Goal: Answer question/provide support

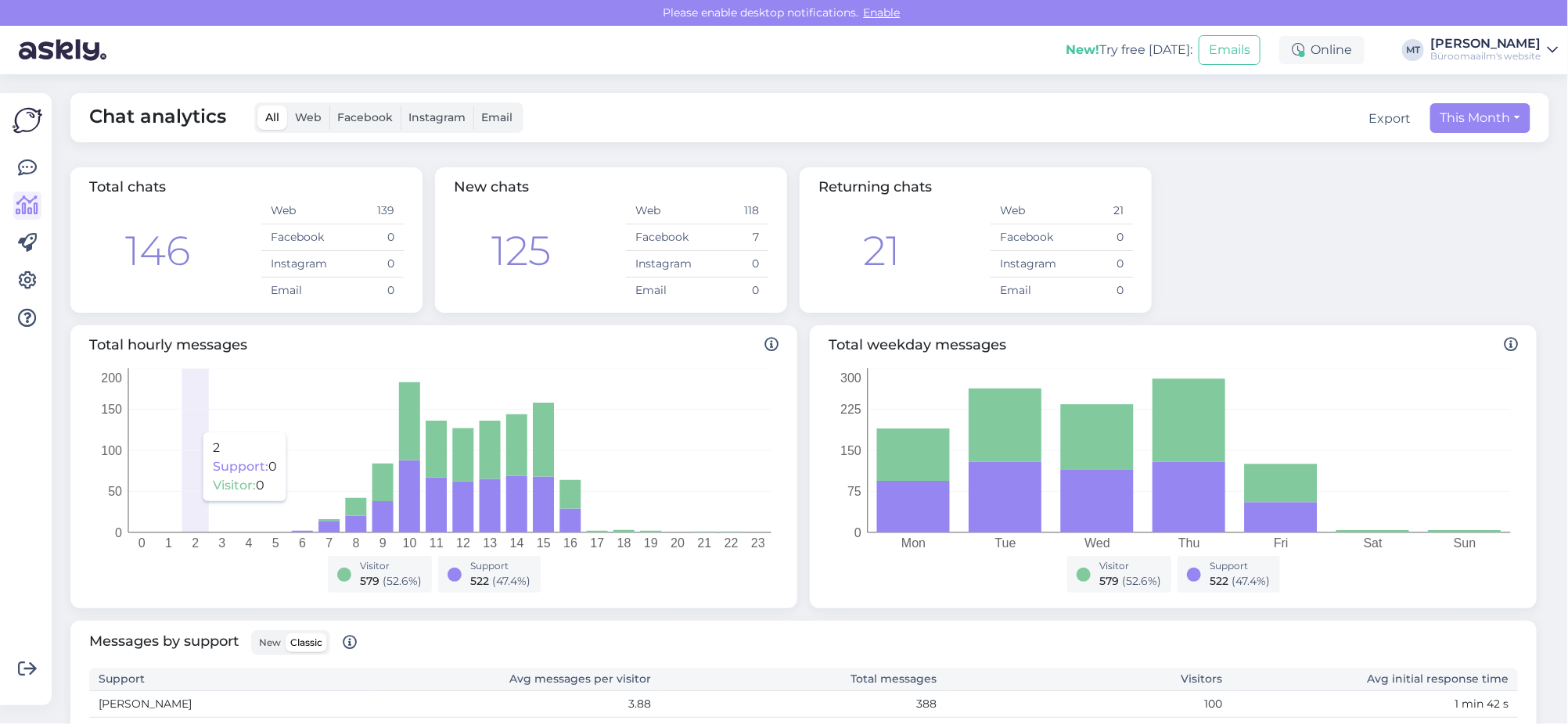
scroll to position [293, 0]
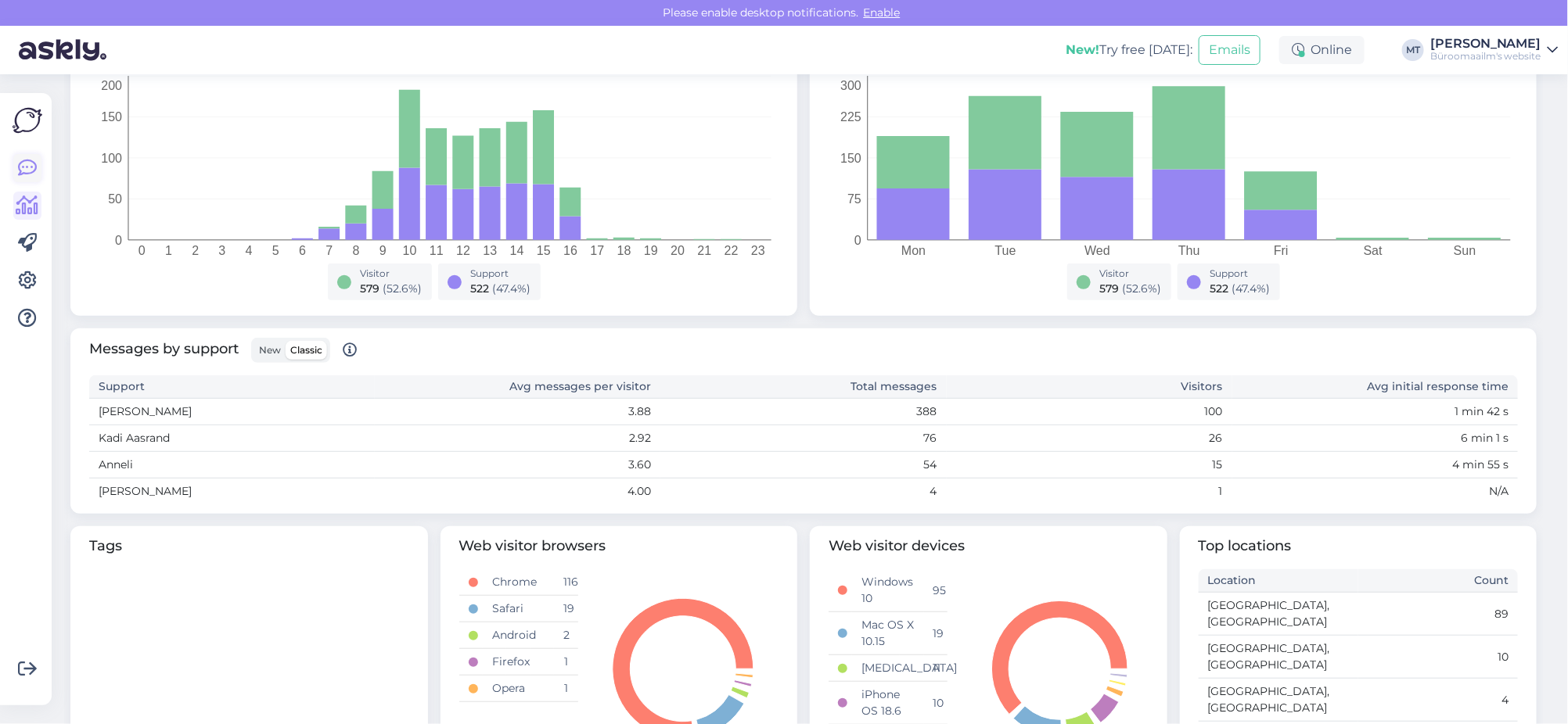
click at [28, 159] on icon at bounding box center [27, 168] width 19 height 19
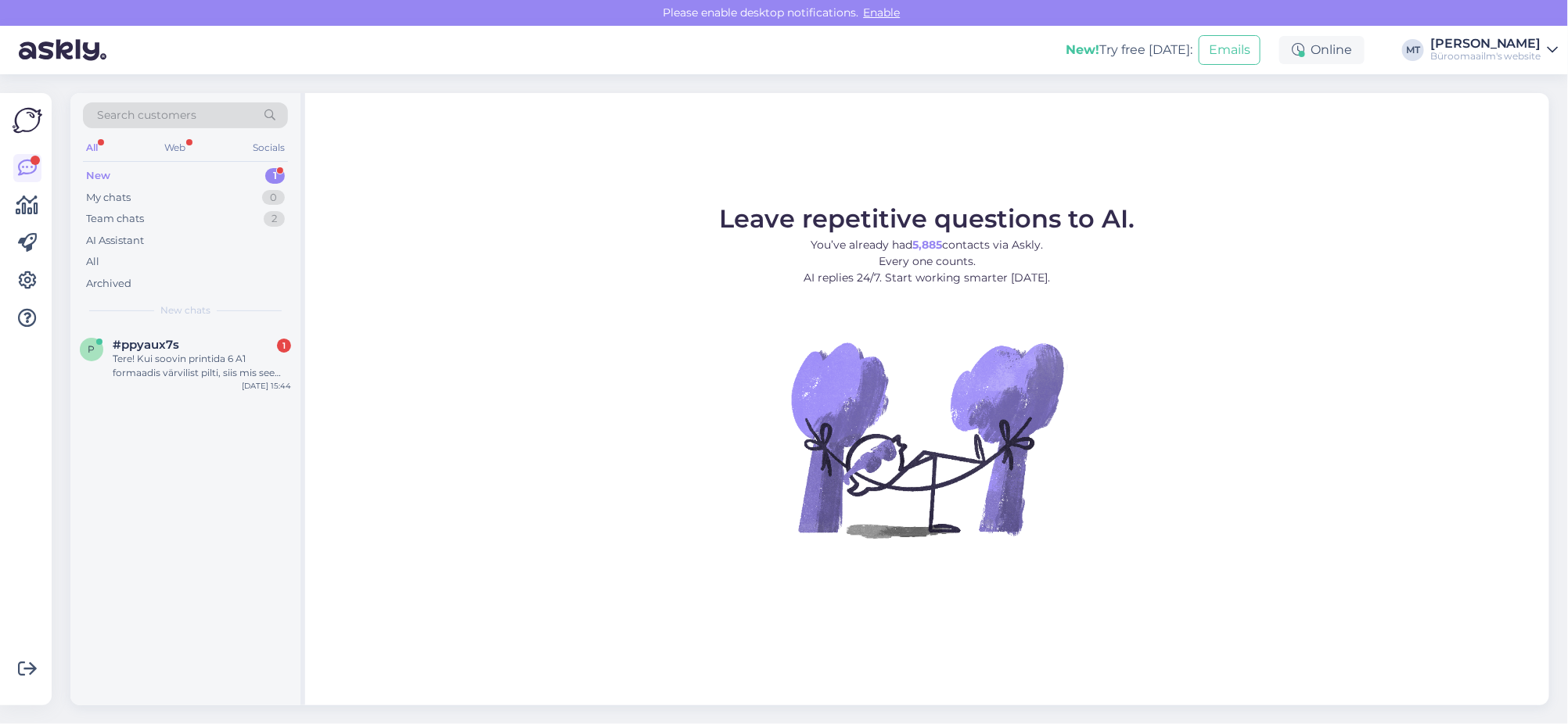
click at [96, 171] on div "New" at bounding box center [98, 177] width 24 height 16
click at [143, 357] on div "Tere! Kui soovin printida 6 A1 formaadis värvilist pilti, siis mis see hinnaks …" at bounding box center [202, 366] width 179 height 28
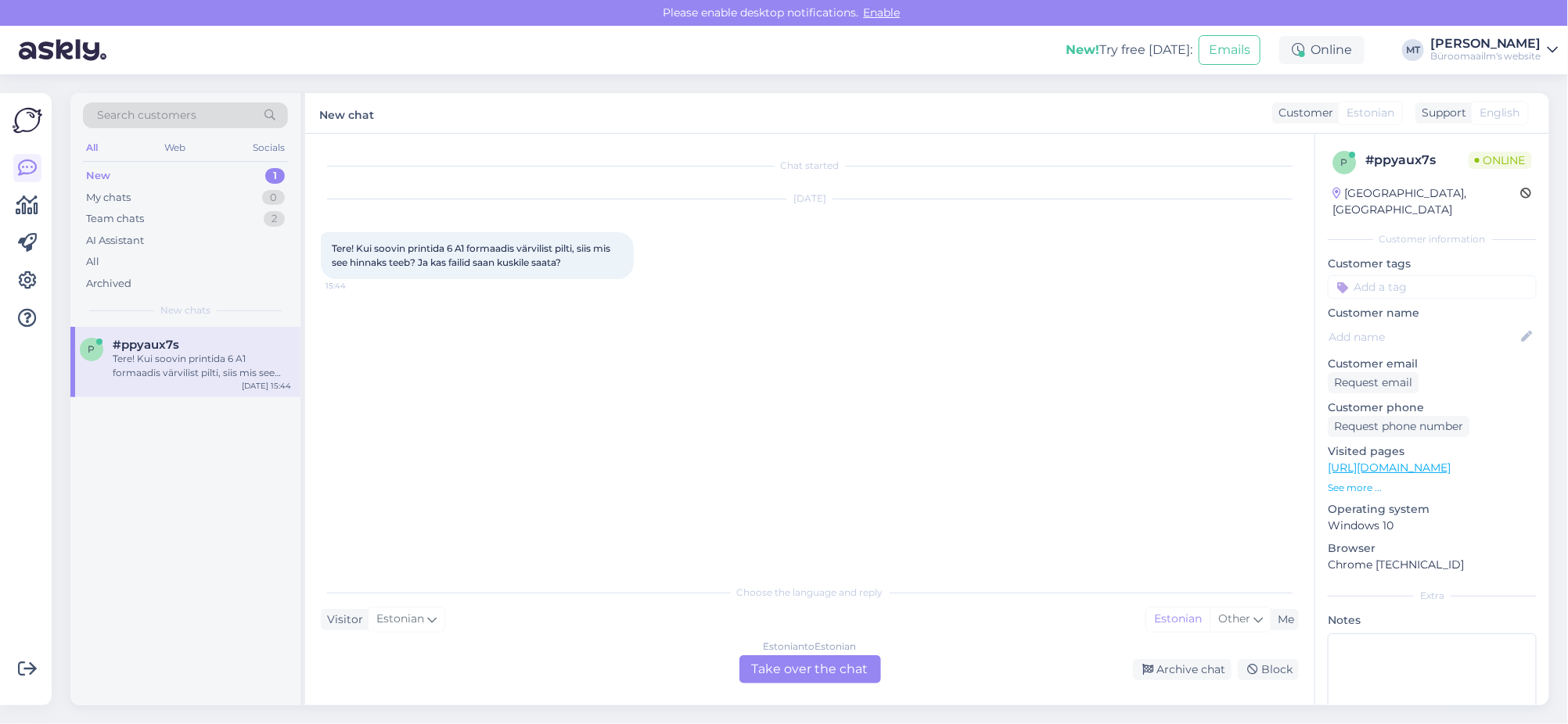
click at [824, 676] on div "Estonian to Estonian Take over the chat" at bounding box center [809, 669] width 142 height 28
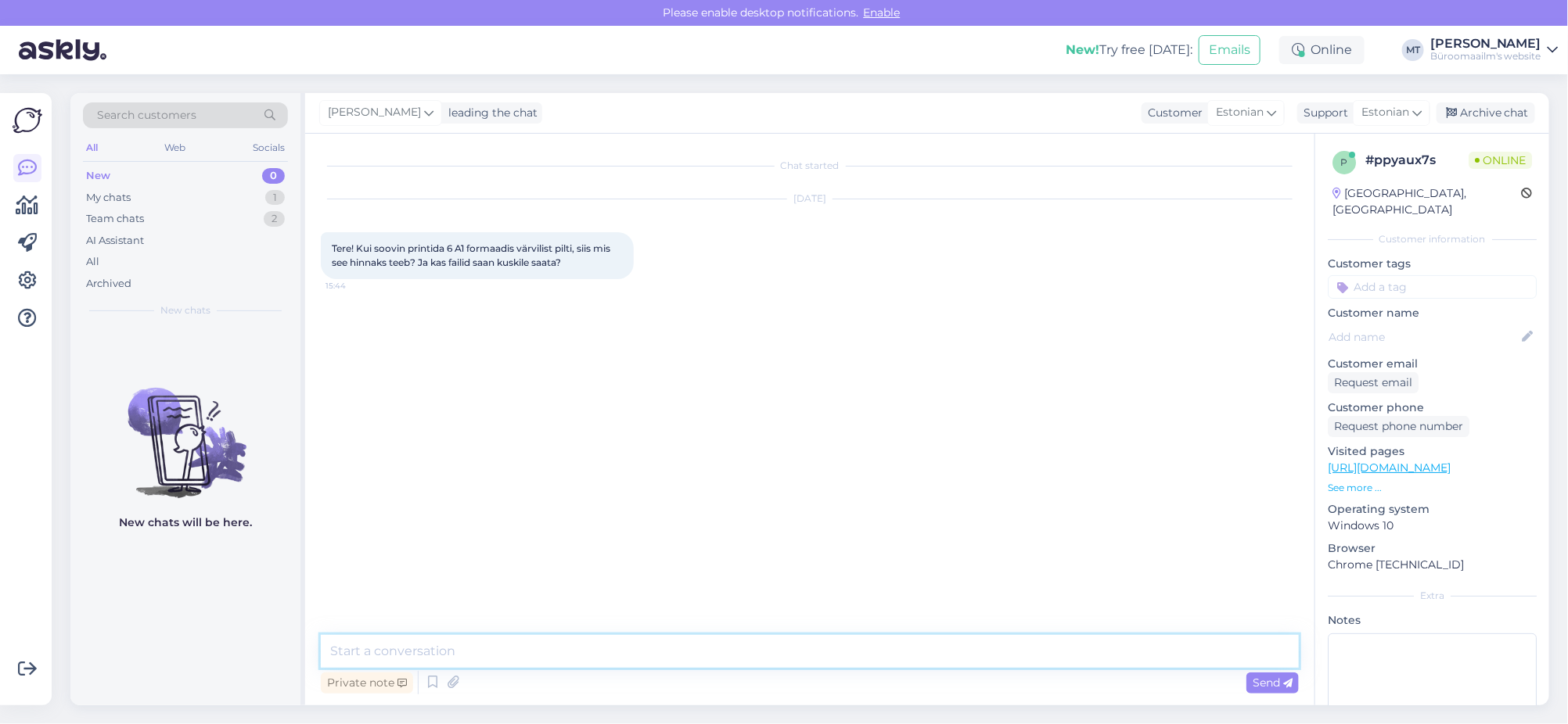
click at [437, 647] on textarea at bounding box center [809, 651] width 978 height 33
paste textarea "K0074998 A1 Foto koopia/print värviline 16,75"
click at [843, 650] on textarea "Tere. Seda formaatisaab printida ainult meie [GEOGRAPHIC_DATA] tee 92 e kauplus…" at bounding box center [809, 651] width 978 height 33
click at [1076, 651] on textarea "Tere. Seda formaatisaab printida ainult meie [GEOGRAPHIC_DATA] tee 92 e kauplus…" at bounding box center [809, 651] width 978 height 33
paste textarea "Teenused ja hooldus: [PHONE_NUMBER] [EMAIL_ADDRESS][PERSON_NAME][DOMAIN_NAME]"
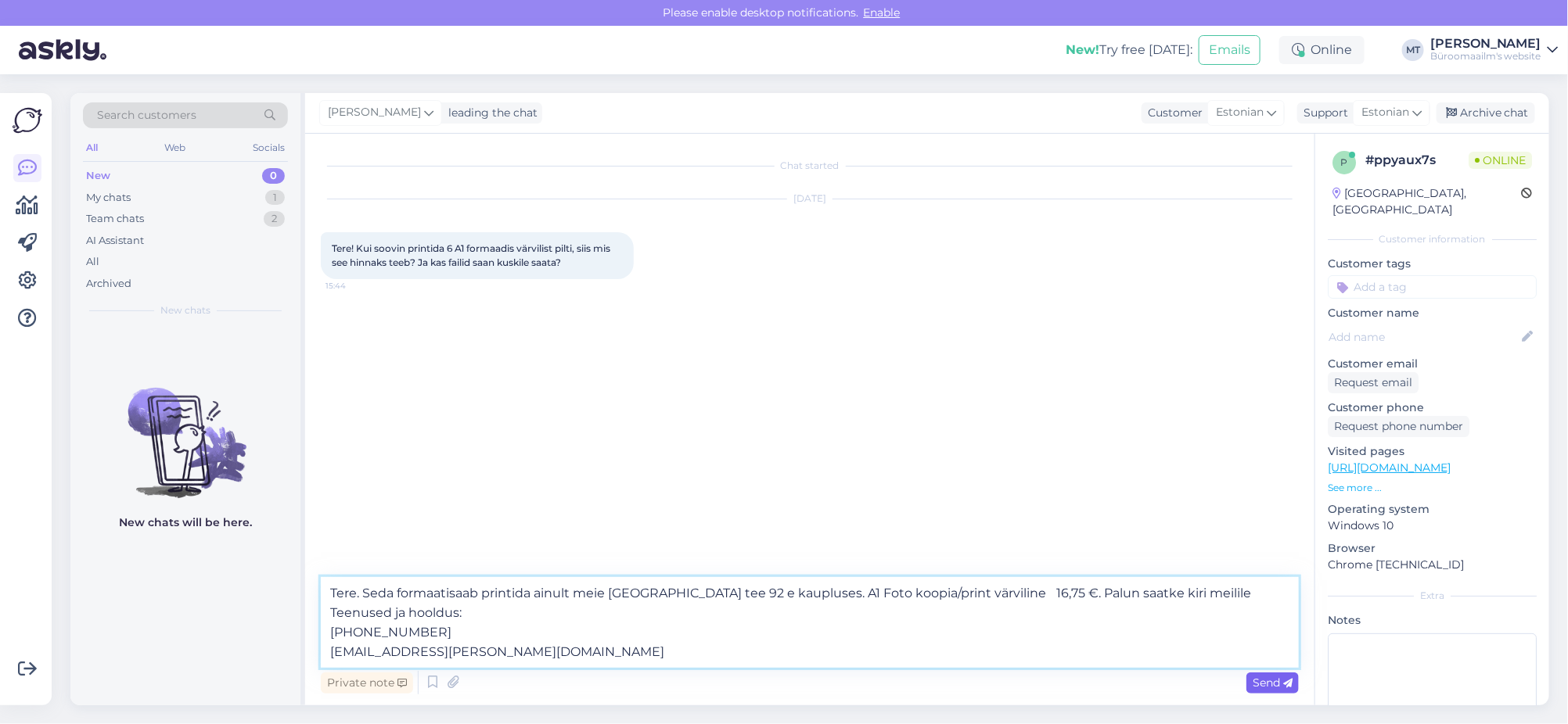
type textarea "Tere. Seda formaatisaab printida ainult meie [GEOGRAPHIC_DATA] tee 92 e kauplus…"
click at [1261, 677] on span "Send" at bounding box center [1272, 682] width 40 height 14
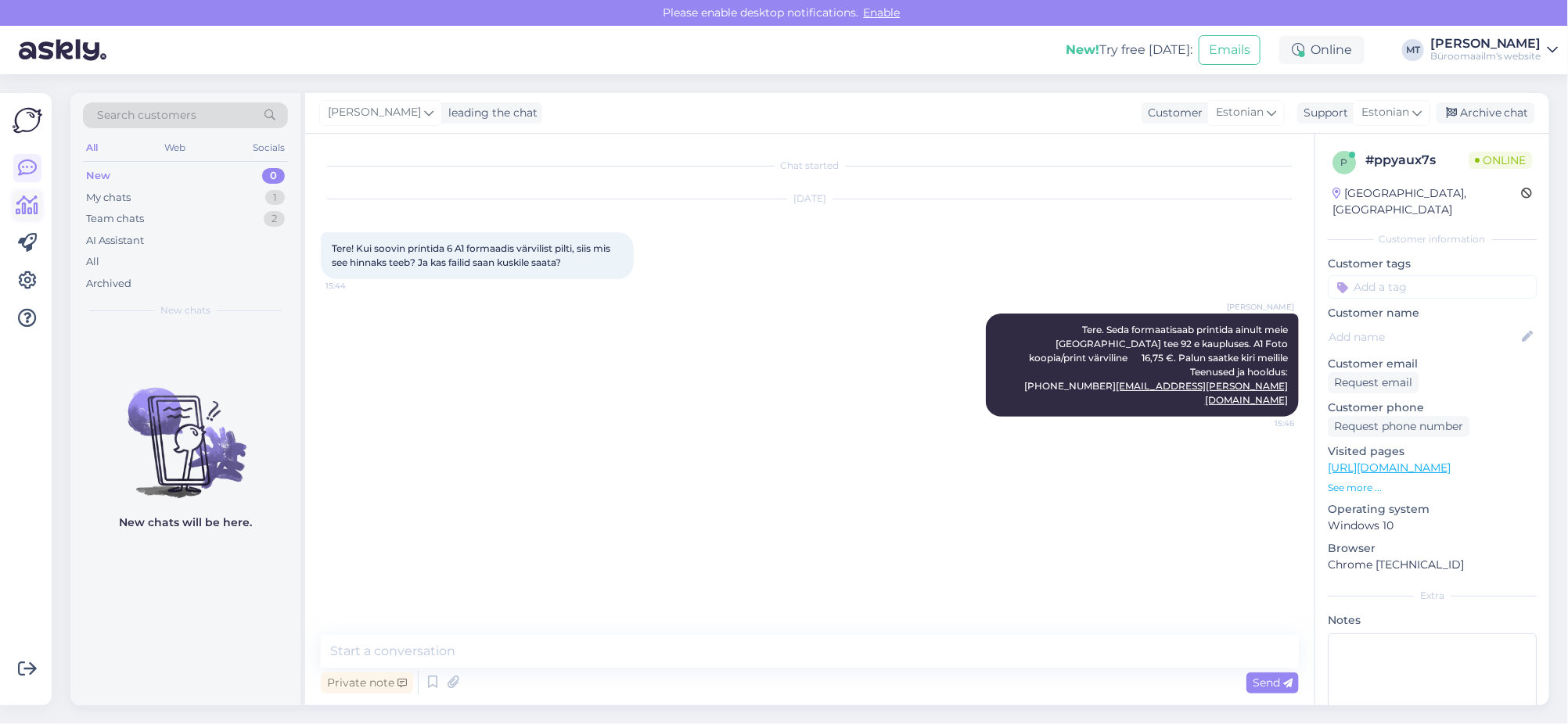
click at [35, 200] on icon at bounding box center [28, 205] width 23 height 19
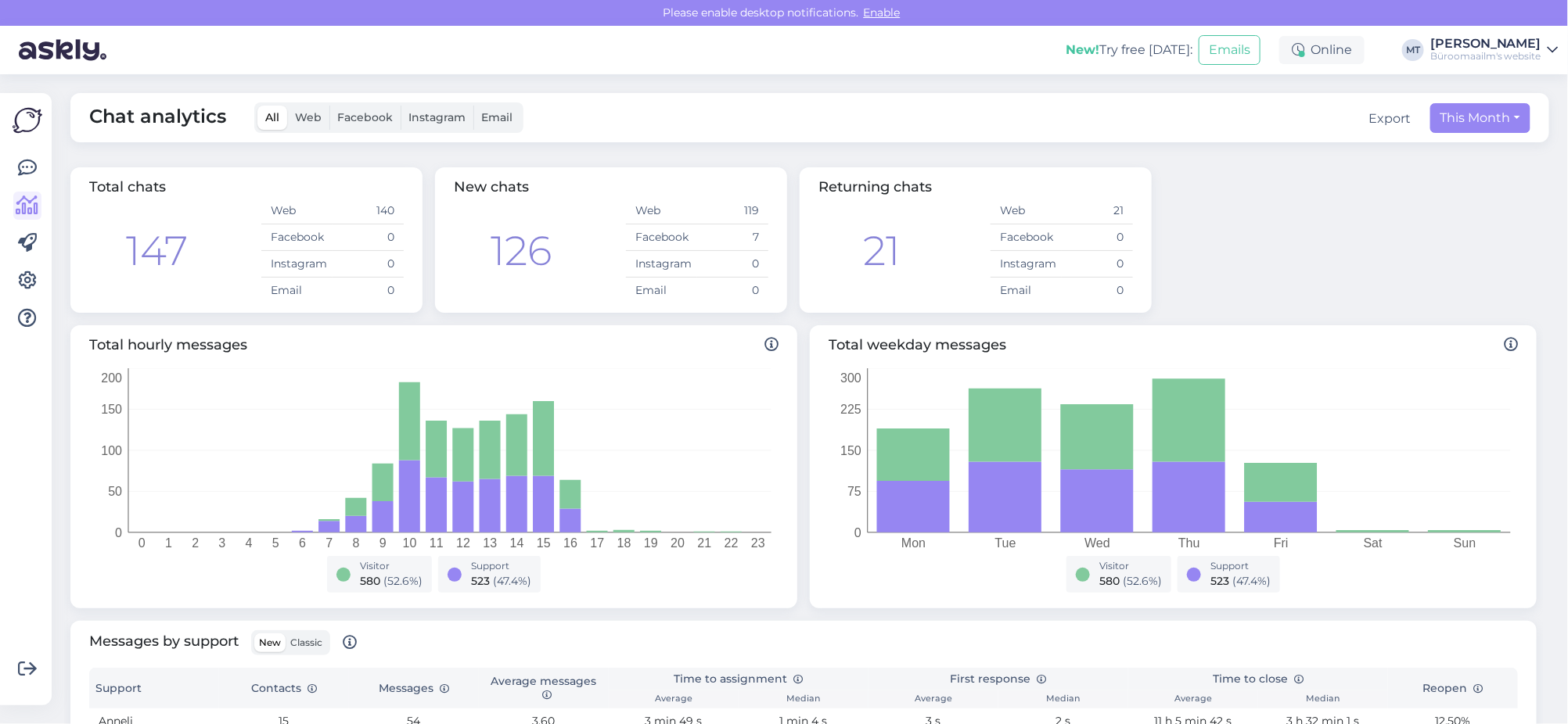
scroll to position [391, 0]
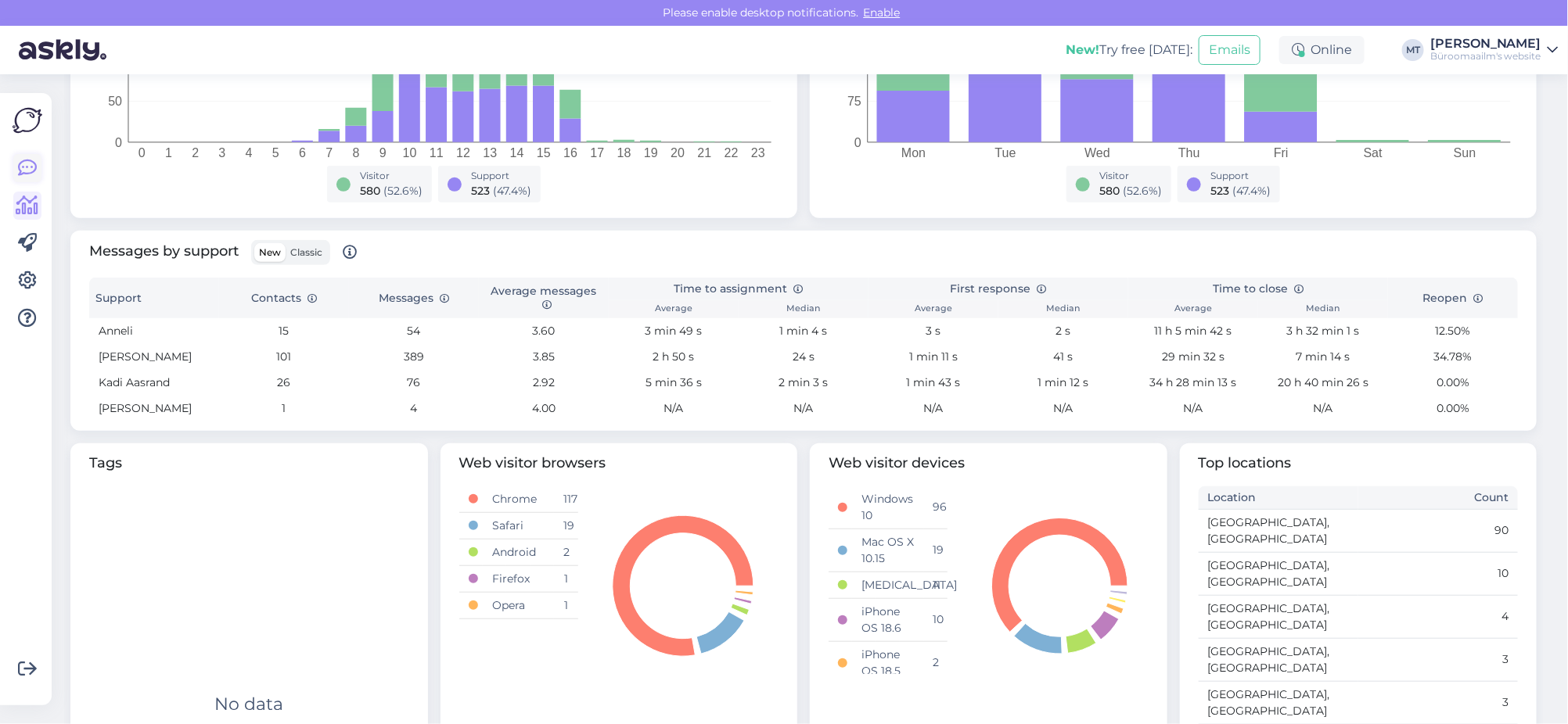
click at [32, 164] on icon at bounding box center [27, 168] width 19 height 19
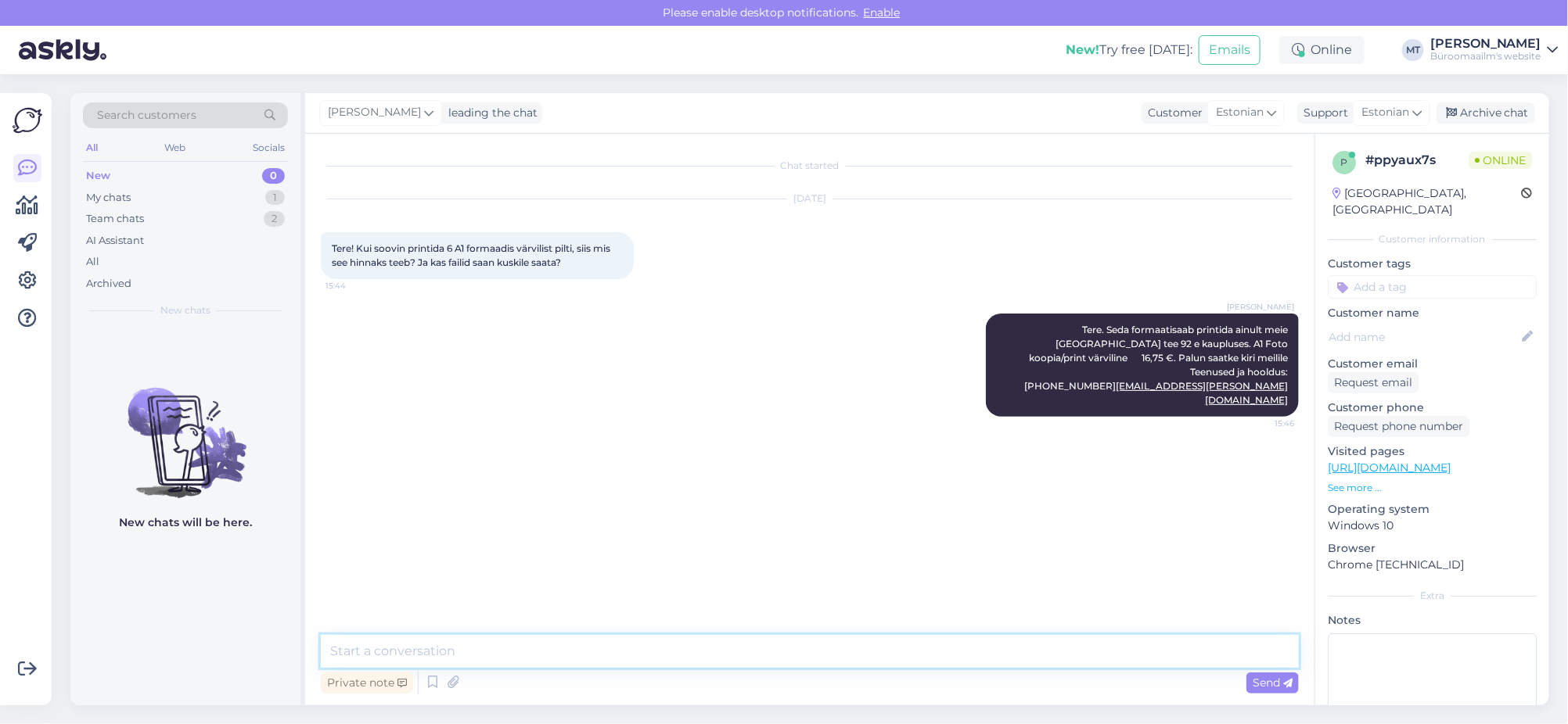
click at [437, 662] on textarea at bounding box center [809, 651] width 978 height 33
type textarea "Hind on 1tk. oma."
click at [27, 209] on icon at bounding box center [28, 205] width 23 height 19
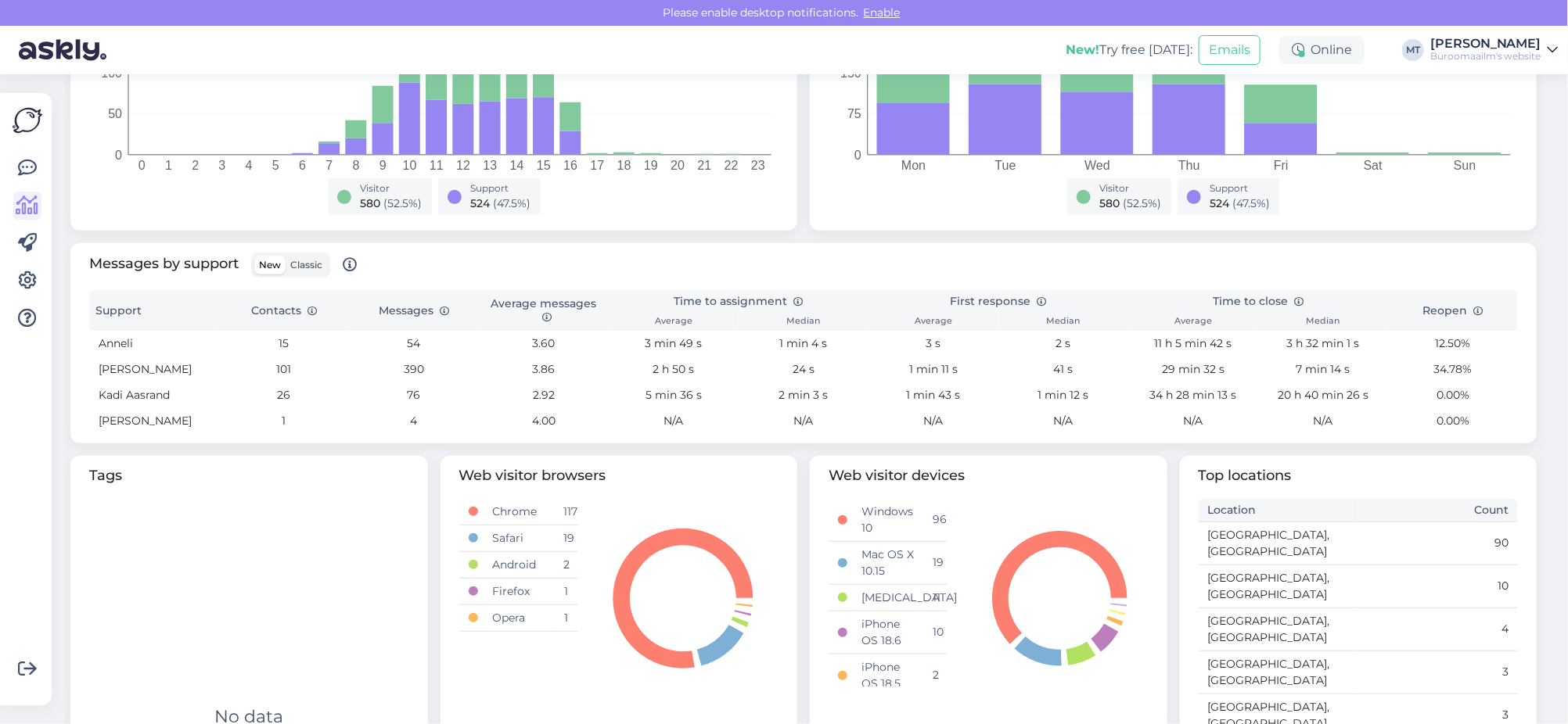
scroll to position [476, 0]
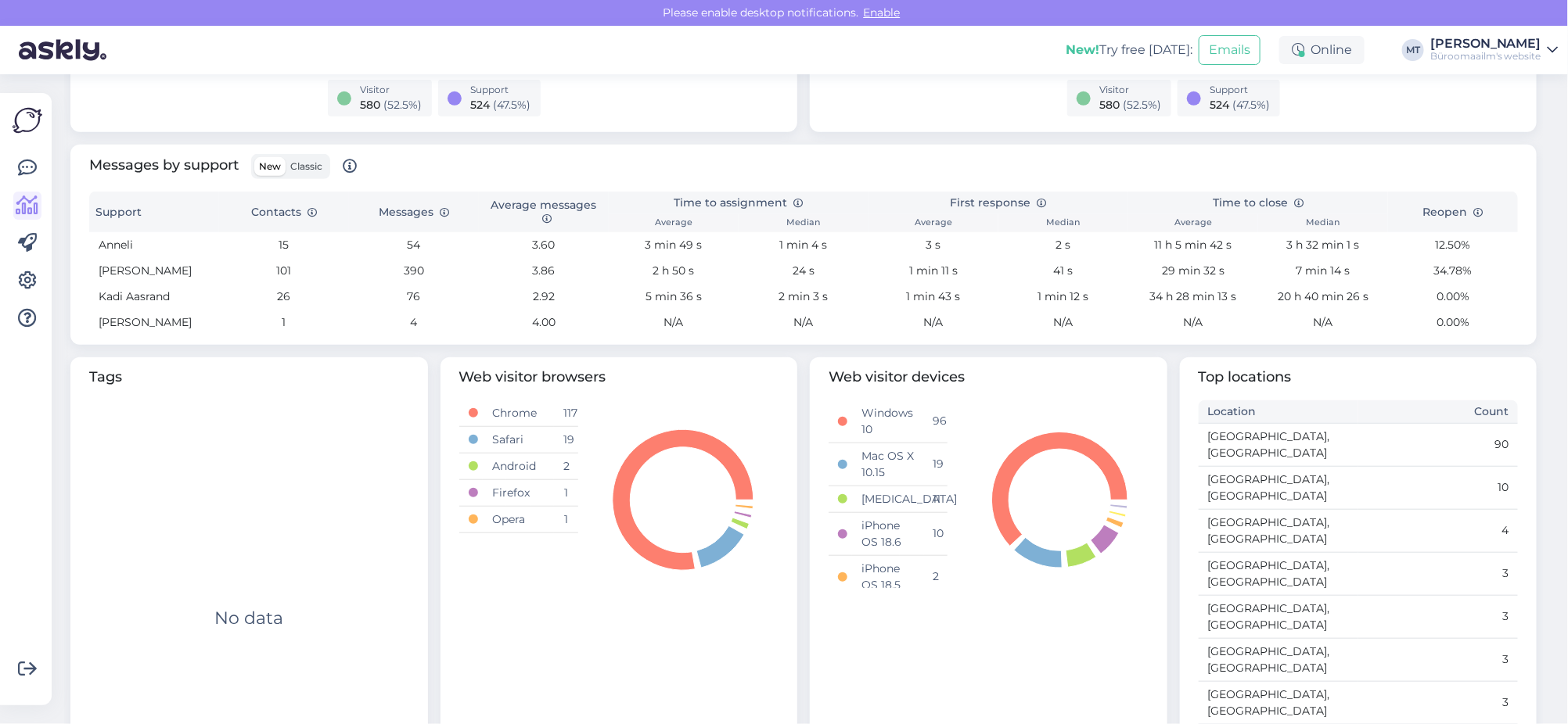
click at [302, 170] on span "Classic" at bounding box center [306, 167] width 32 height 12
click at [286, 158] on input "Classic" at bounding box center [286, 158] width 0 height 0
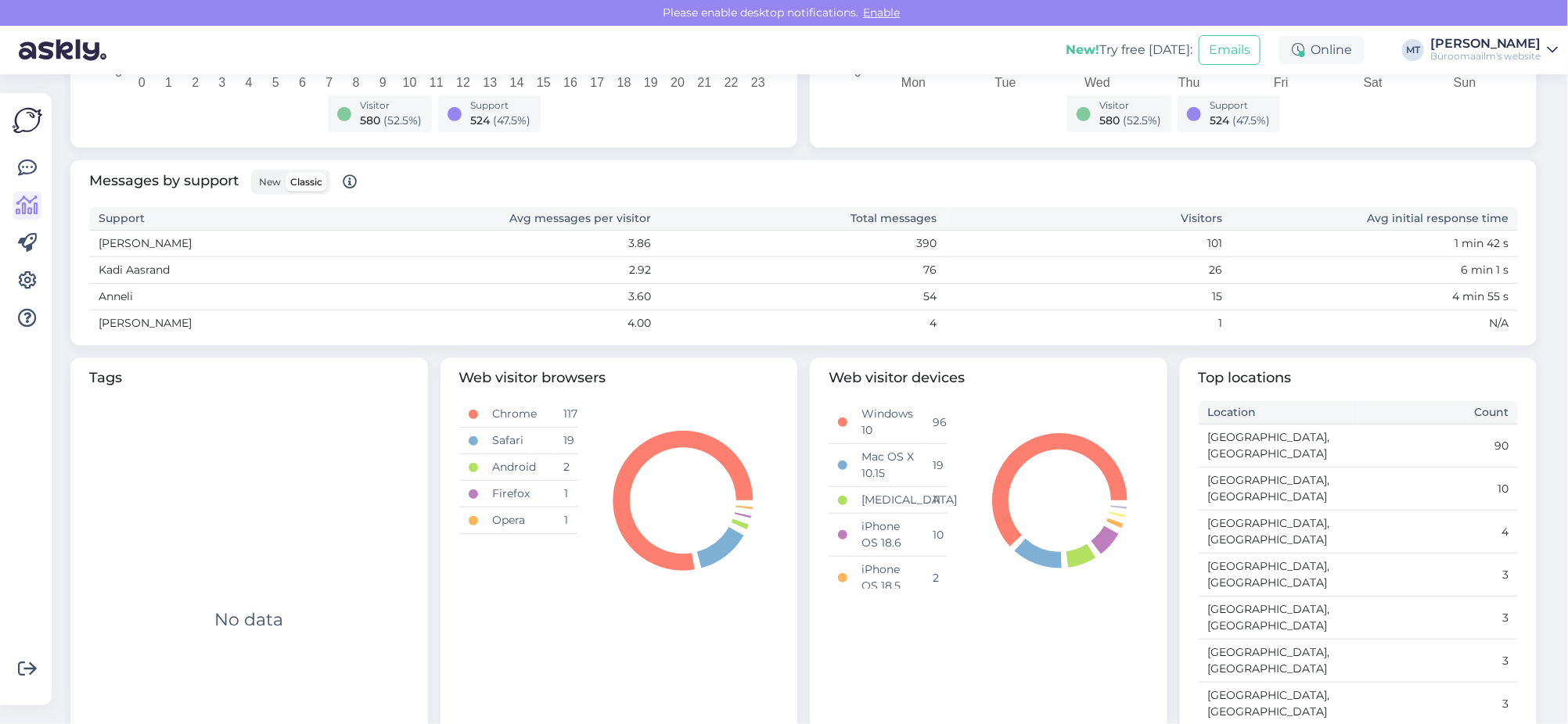
scroll to position [168, 0]
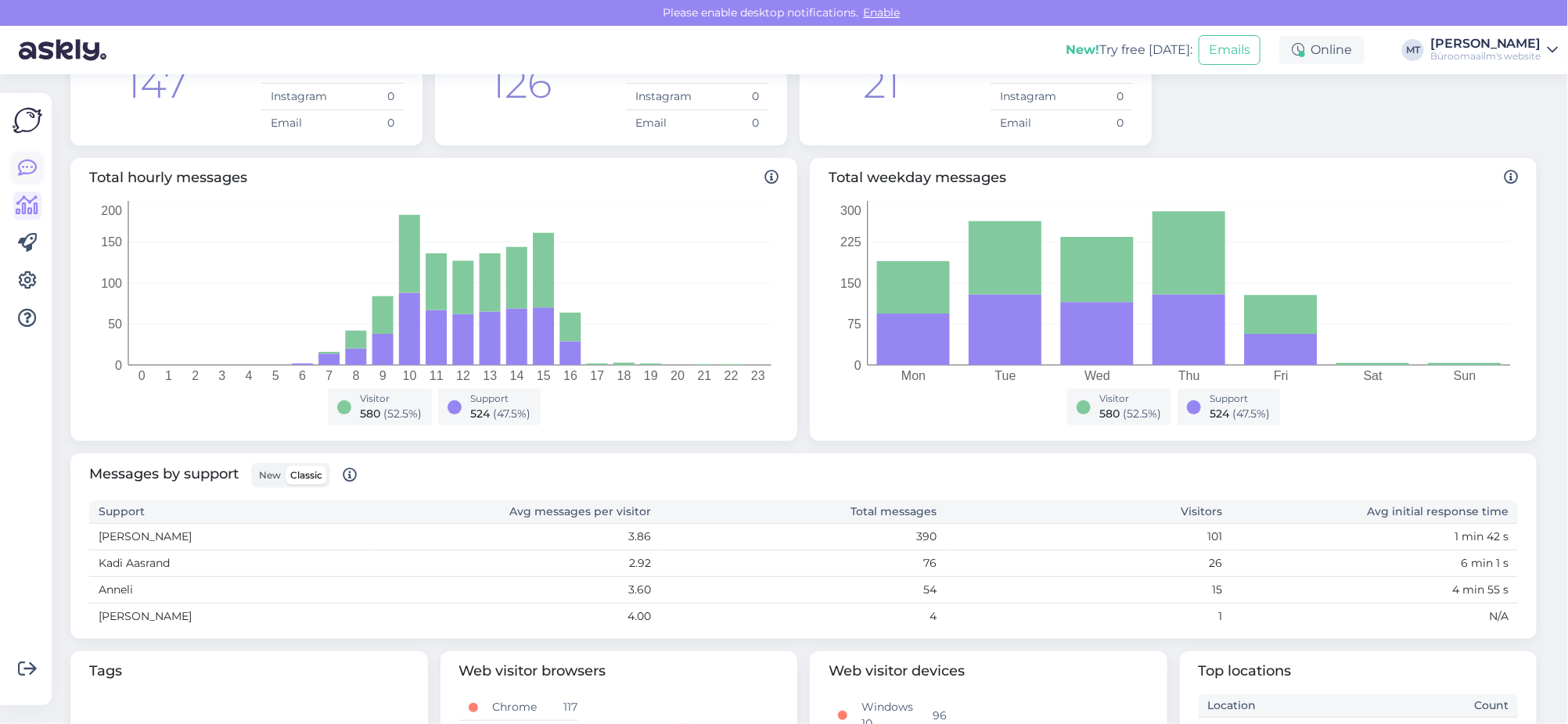
click at [28, 170] on icon at bounding box center [27, 168] width 19 height 19
